Goal: Find specific page/section: Locate a particular part of the current website

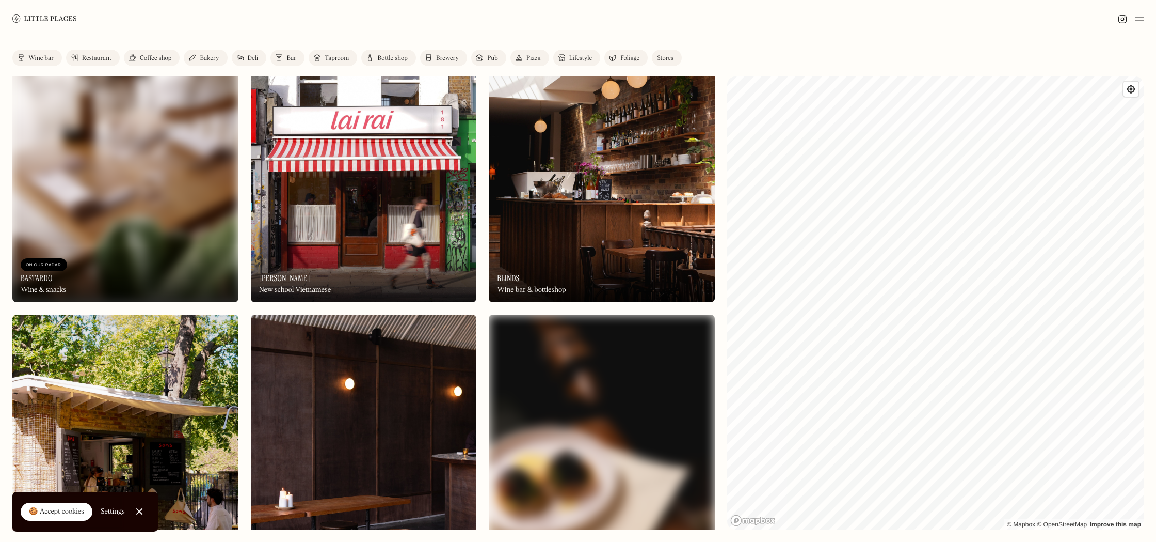
scroll to position [1837, 0]
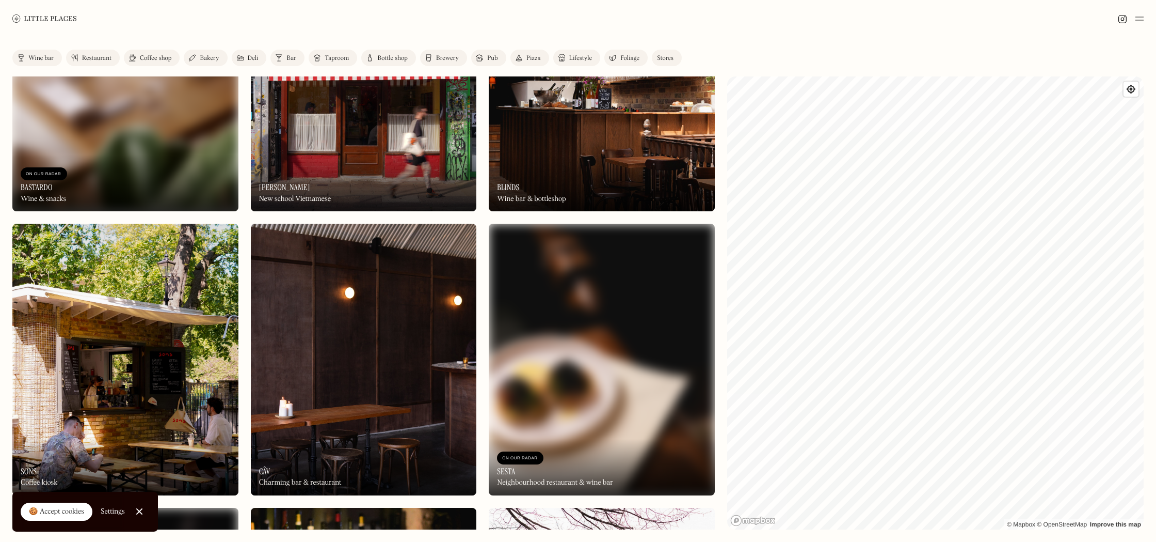
click at [137, 512] on div at bounding box center [139, 511] width 7 height 7
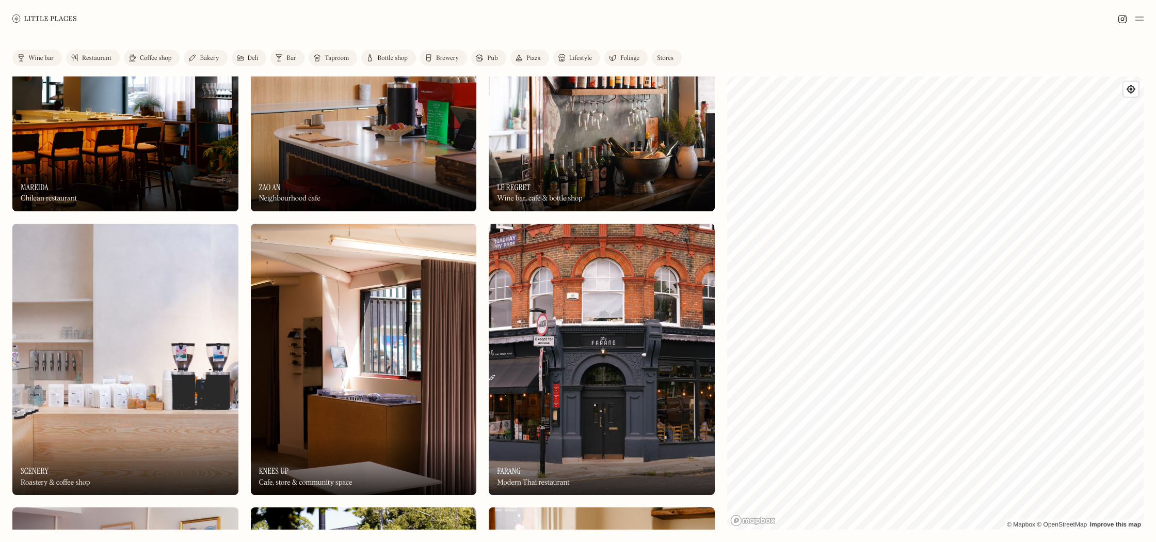
scroll to position [0, 0]
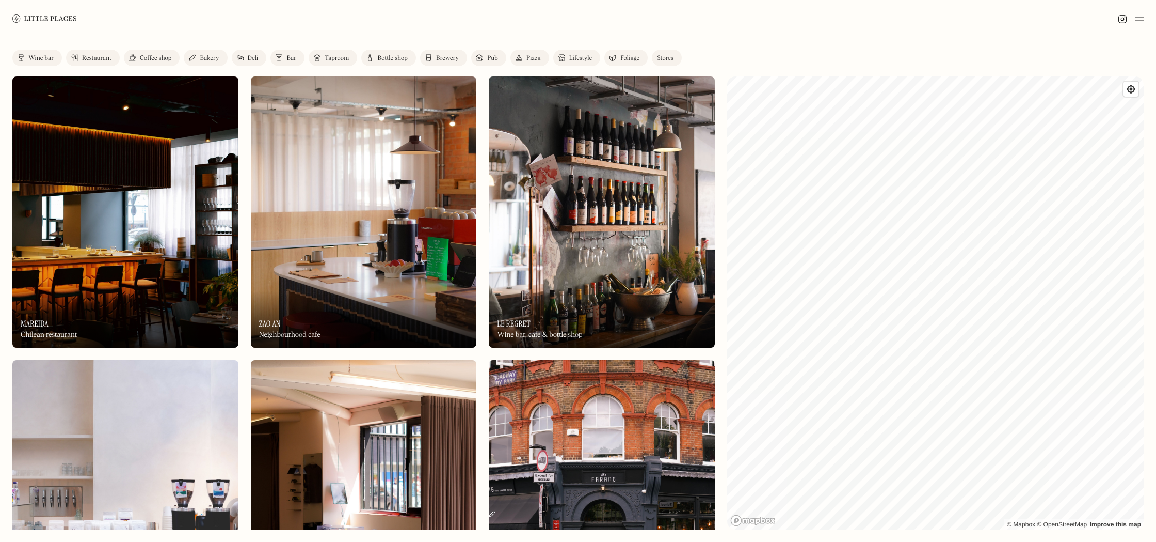
click at [184, 296] on div "On Our Radar Mareida Chilean restaurant" at bounding box center [125, 319] width 226 height 57
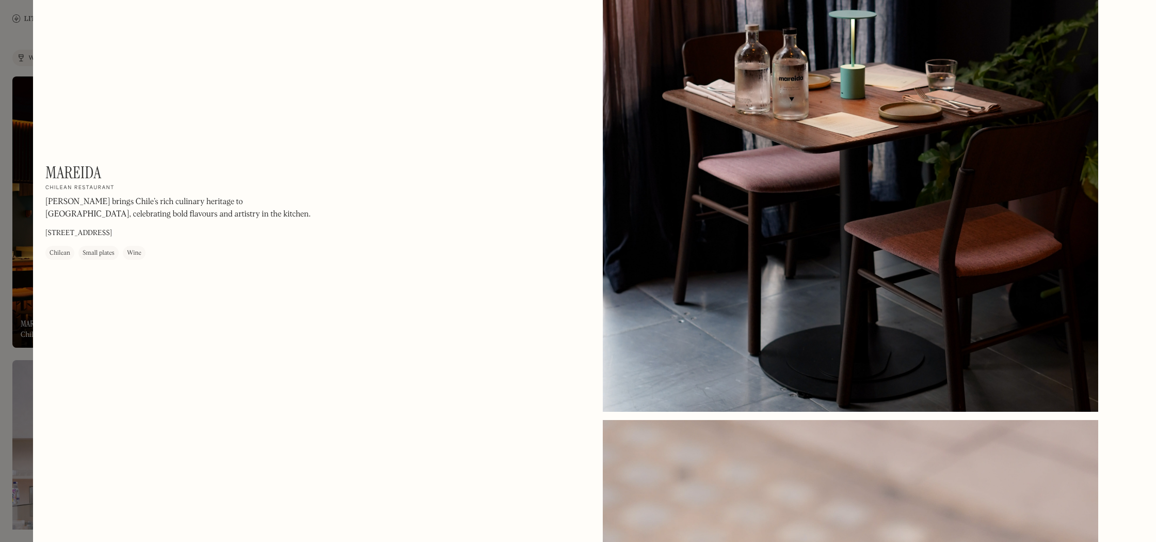
scroll to position [1229, 0]
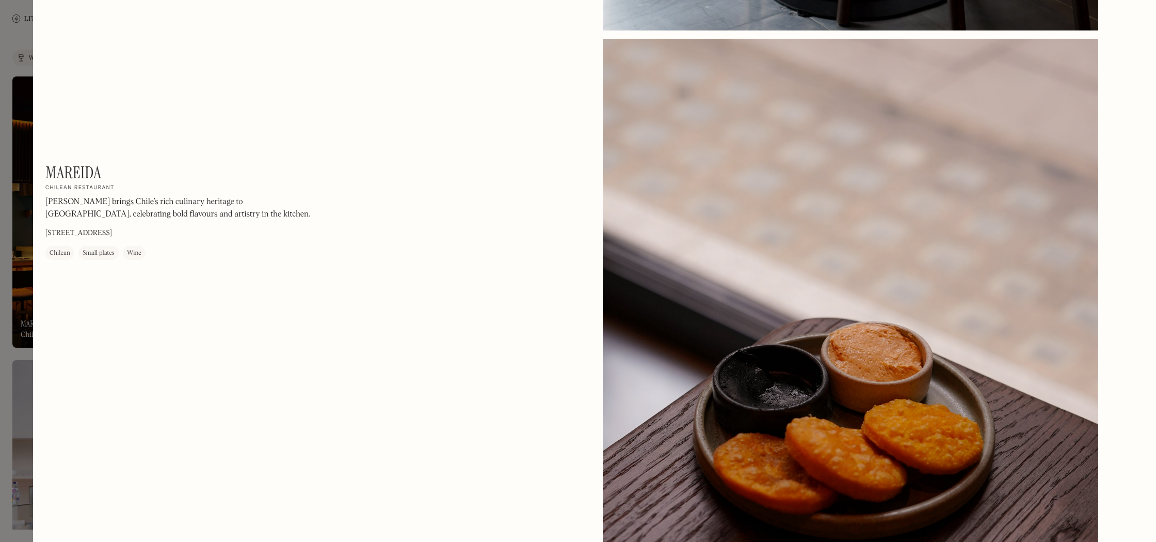
click at [12, 76] on div at bounding box center [578, 271] width 1156 height 542
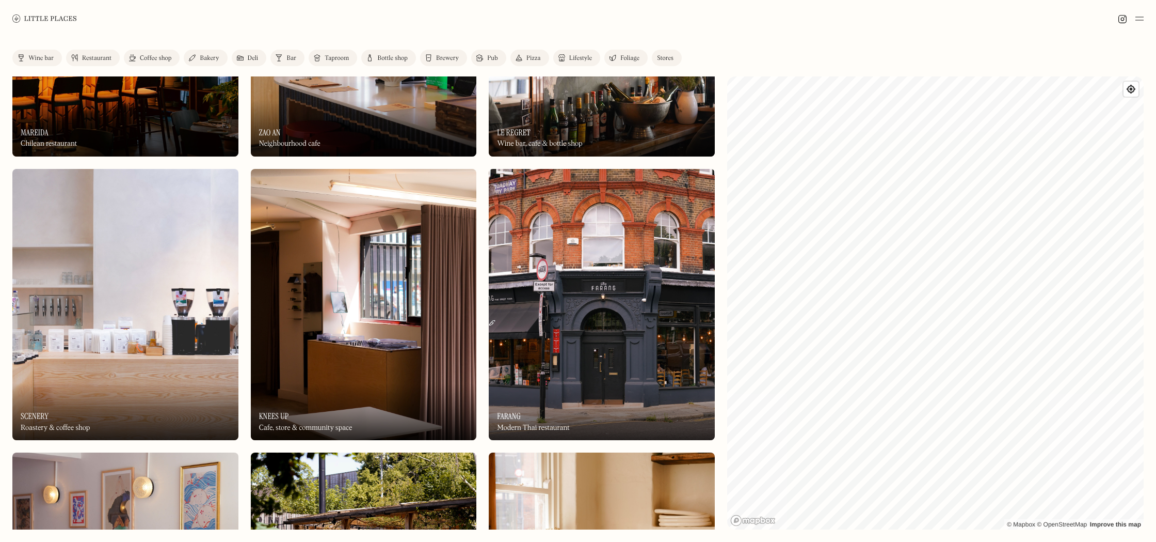
scroll to position [37, 0]
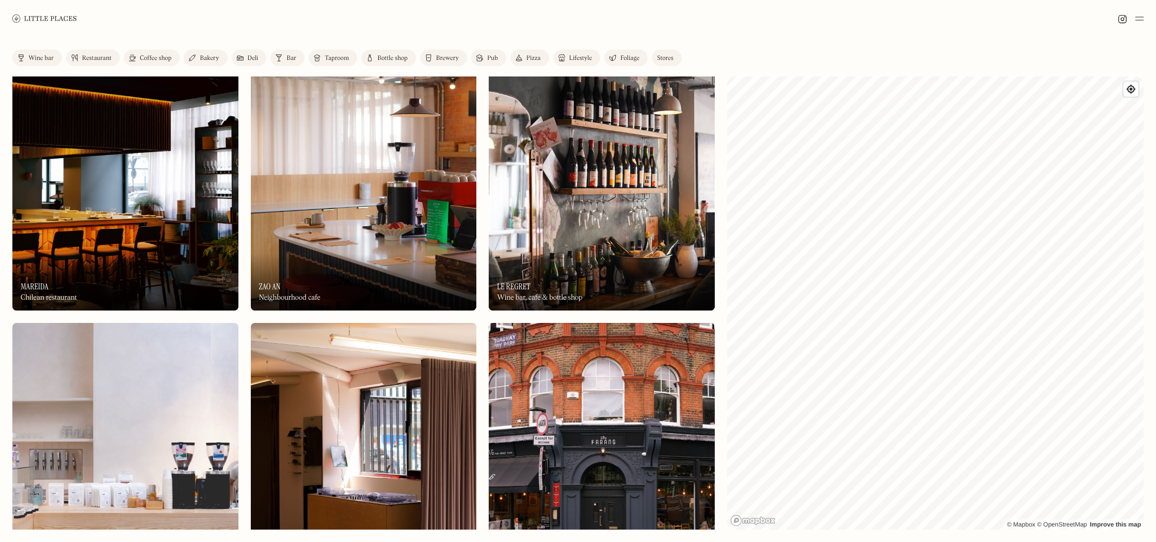
click at [54, 19] on img at bounding box center [44, 18] width 65 height 8
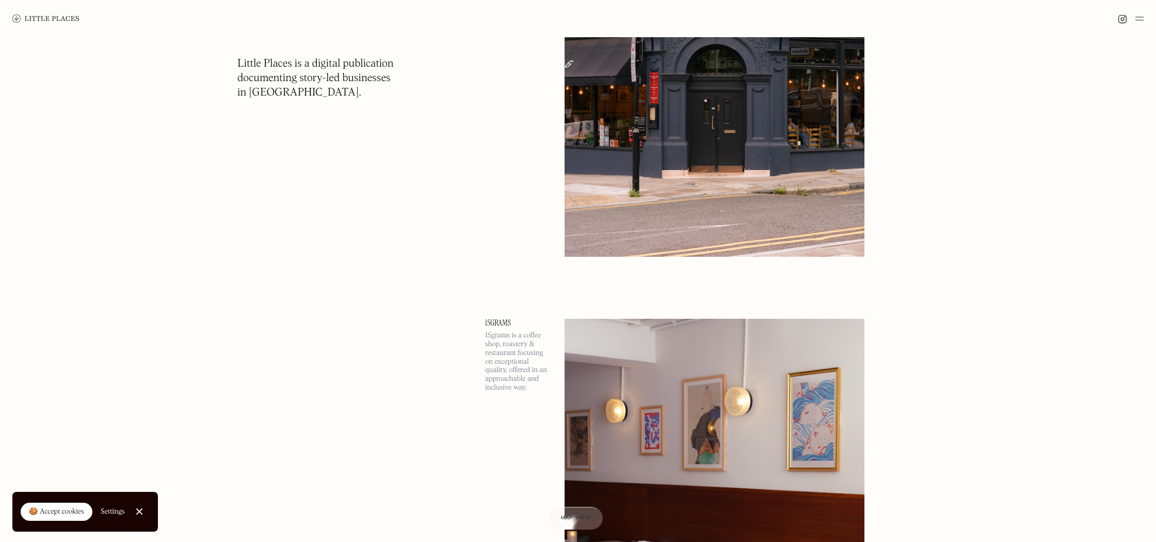
scroll to position [2770, 0]
